Goal: Transaction & Acquisition: Book appointment/travel/reservation

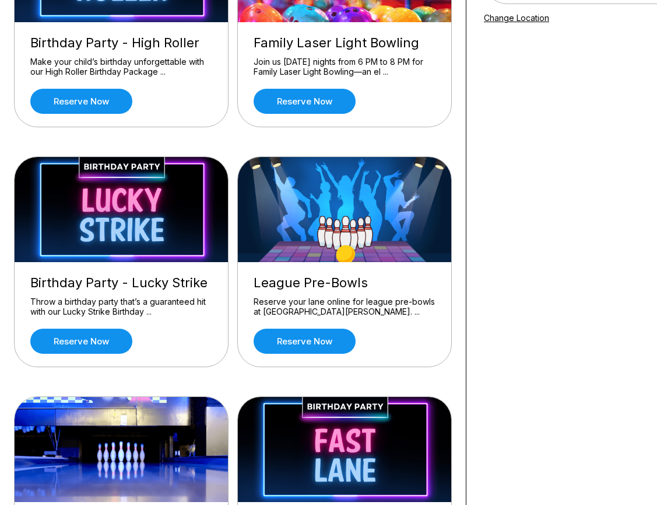
scroll to position [209, 0]
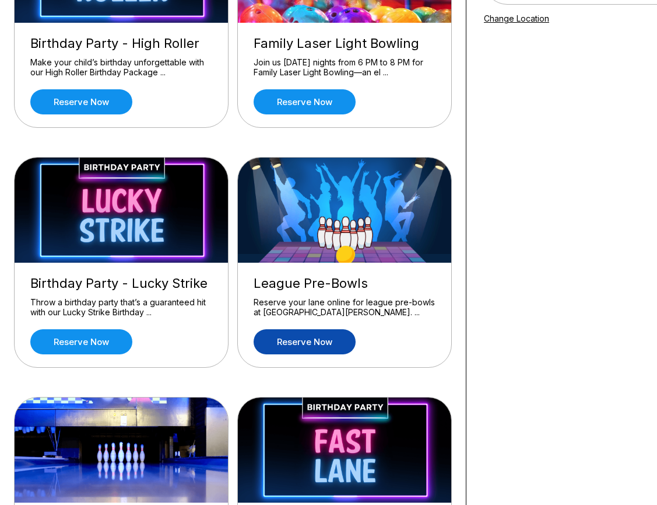
click at [294, 347] on link "Reserve now" at bounding box center [305, 341] width 102 height 25
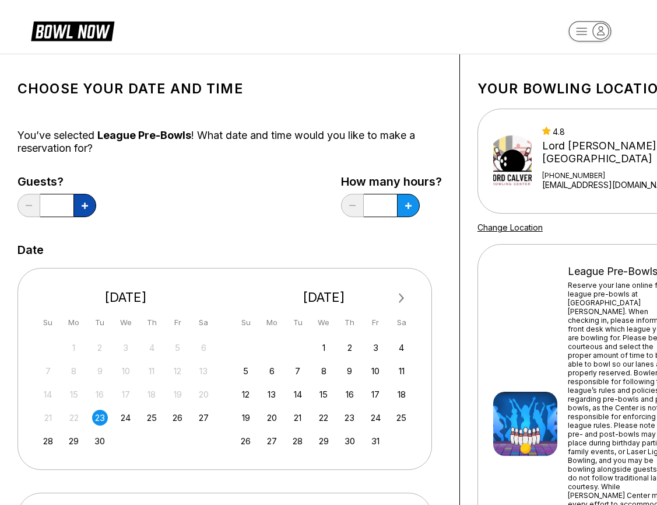
click at [82, 204] on icon at bounding box center [85, 205] width 6 height 6
type input "*"
click at [409, 207] on icon at bounding box center [408, 205] width 6 height 6
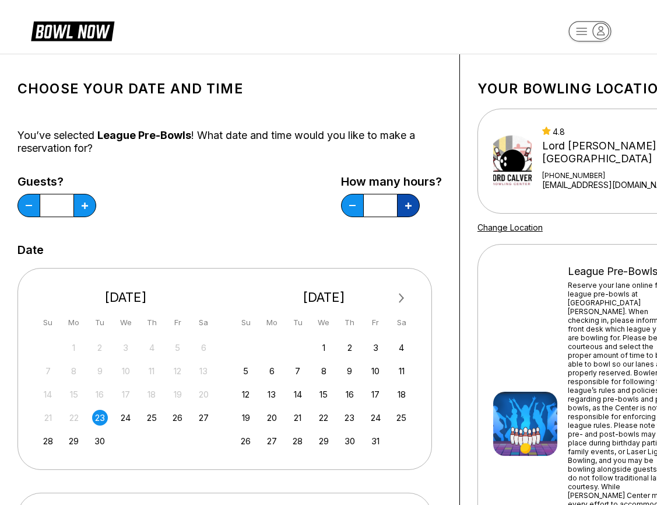
type input "*"
click at [77, 440] on div "29" at bounding box center [74, 441] width 16 height 16
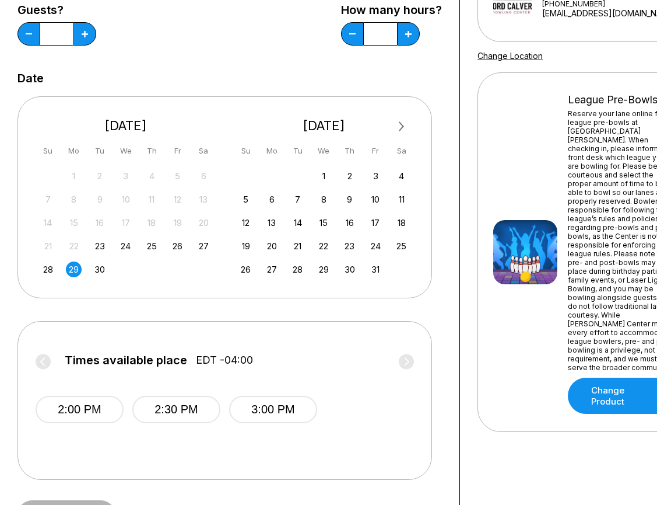
scroll to position [176, 1]
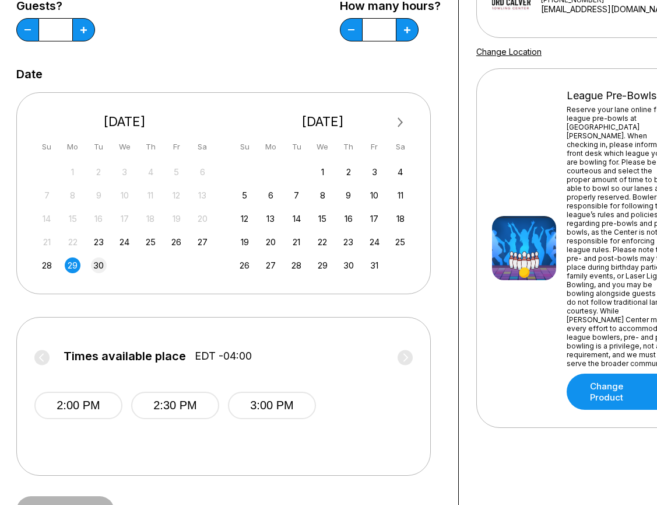
click at [99, 264] on div "30" at bounding box center [99, 265] width 16 height 16
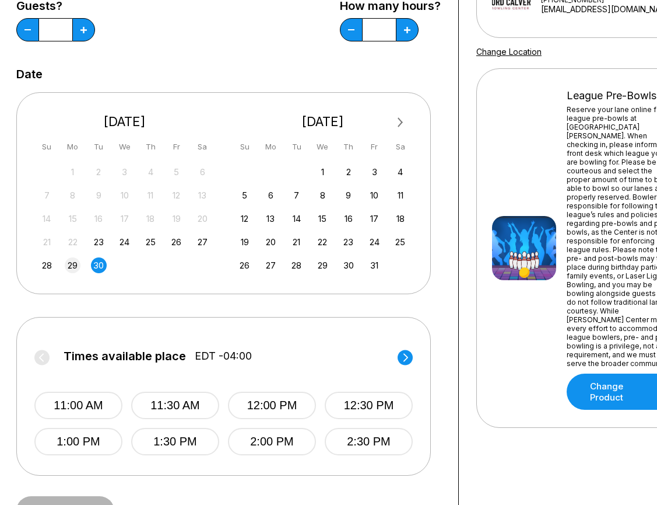
click at [75, 265] on div "29" at bounding box center [73, 265] width 16 height 16
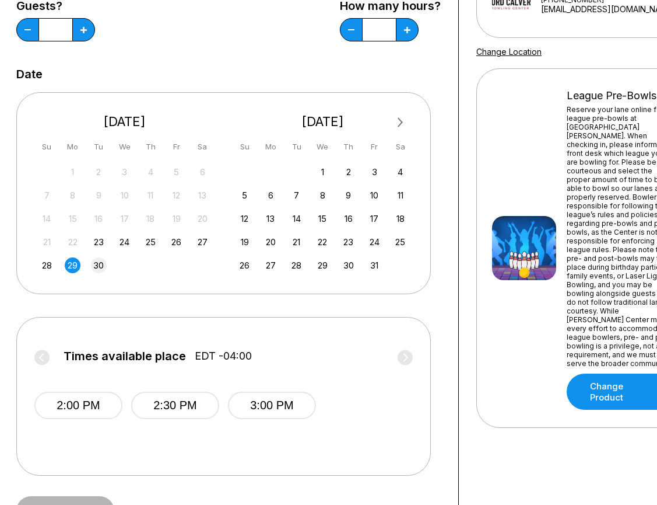
click at [97, 263] on div "30" at bounding box center [99, 265] width 16 height 16
